Goal: Check status: Check status

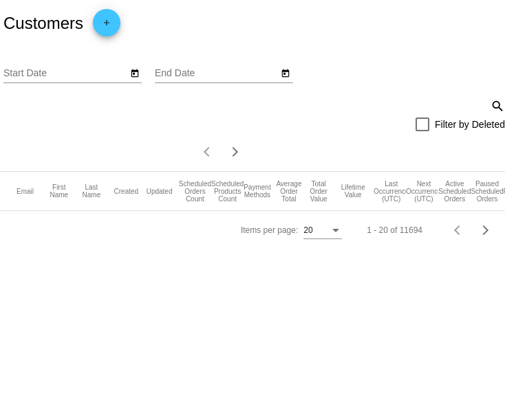
click at [131, 211] on mat-header-row "Email First Name Last Name Created Updated Scheduled Orders Count Scheduled Pro…" at bounding box center [292, 191] width 584 height 39
click at [340, 236] on div "Items per page:" at bounding box center [335, 231] width 12 height 10
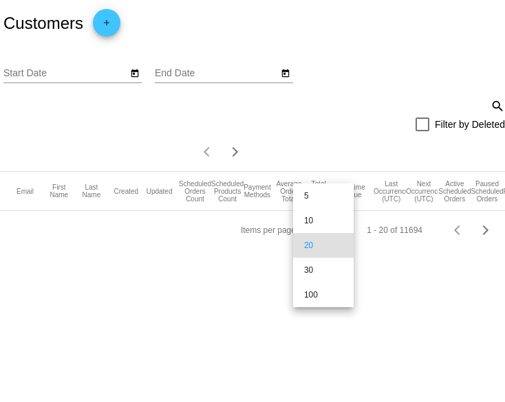
click at [340, 245] on span "20" at bounding box center [323, 245] width 39 height 25
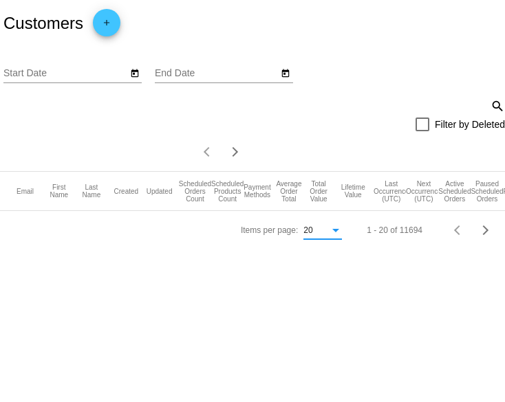
click at [135, 78] on icon "Open calendar" at bounding box center [135, 73] width 8 height 8
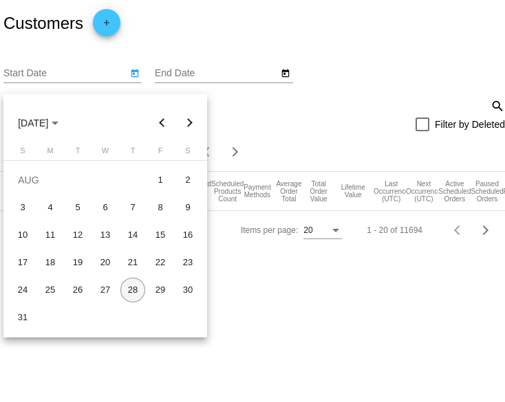
click at [135, 80] on div at bounding box center [252, 201] width 505 height 402
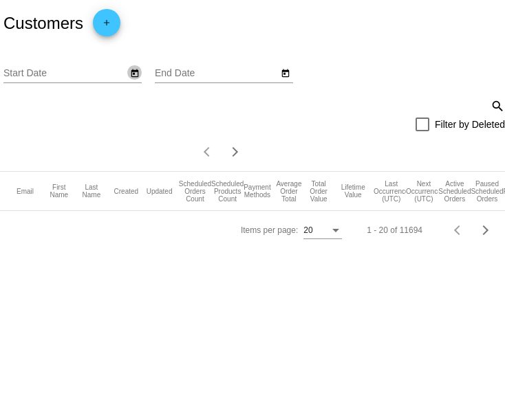
click at [129, 78] on button "Open calendar" at bounding box center [134, 72] width 14 height 14
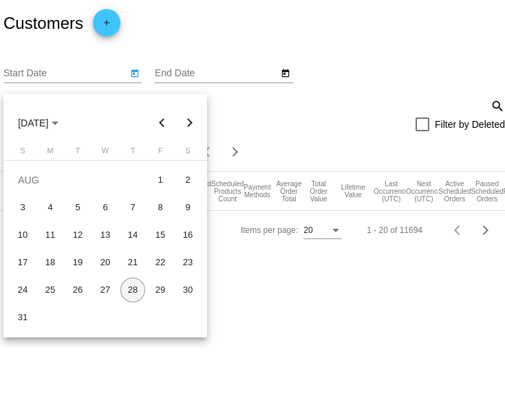
click at [128, 289] on div "28" at bounding box center [132, 290] width 25 height 25
type input "[DATE]"
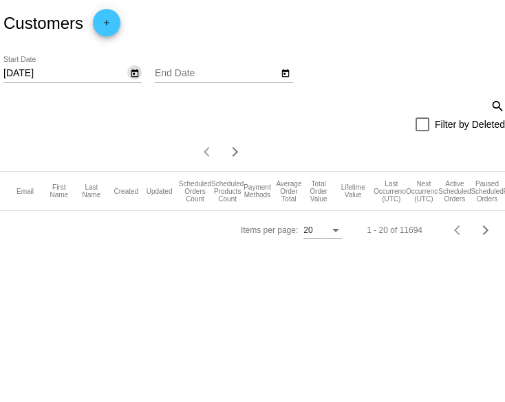
click at [286, 78] on icon "Open calendar" at bounding box center [286, 73] width 8 height 8
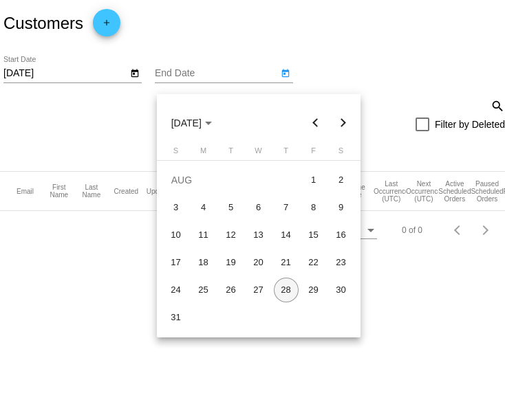
click at [293, 295] on div "28" at bounding box center [286, 290] width 25 height 25
type input "[DATE]"
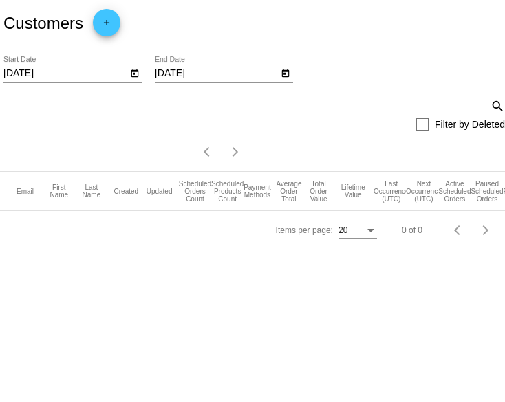
click at [494, 116] on mat-icon "search" at bounding box center [496, 105] width 17 height 21
